Goal: Task Accomplishment & Management: Use online tool/utility

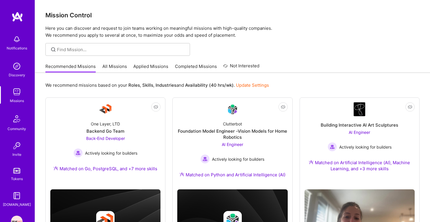
scroll to position [239, 0]
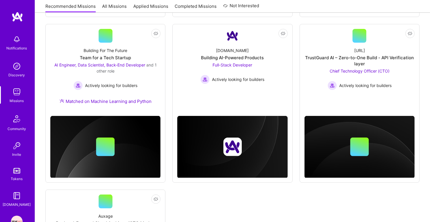
click at [155, 6] on link "Applied Missions" at bounding box center [150, 8] width 35 height 10
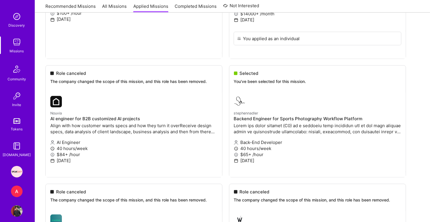
scroll to position [56, 0]
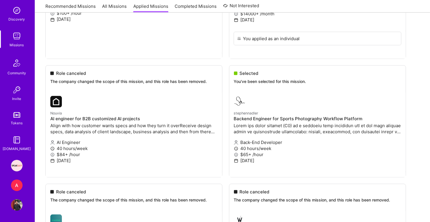
click at [20, 170] on link "Speakeasy: Software Engineer to help Customers write custom functions" at bounding box center [17, 166] width 14 height 12
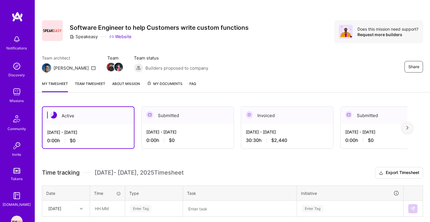
click at [192, 84] on link "FAQ" at bounding box center [192, 87] width 7 height 12
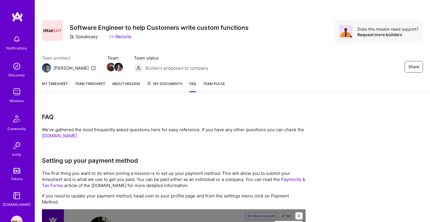
click at [58, 88] on link "My timesheet" at bounding box center [55, 87] width 26 height 12
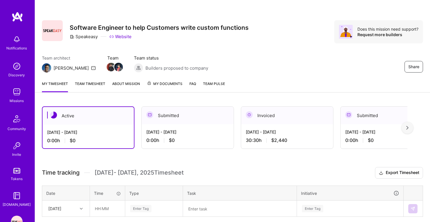
click at [94, 84] on link "Team timesheet" at bounding box center [90, 87] width 30 height 12
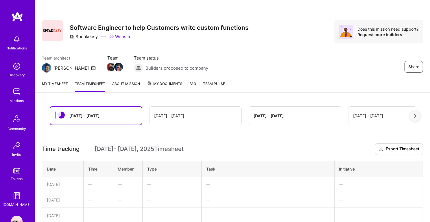
click at [17, 95] on img at bounding box center [17, 92] width 12 height 12
